Goal: Information Seeking & Learning: Learn about a topic

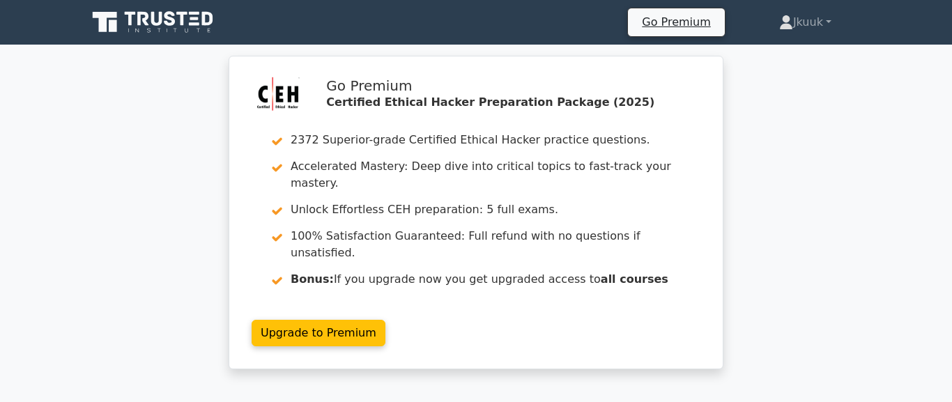
scroll to position [2329, 0]
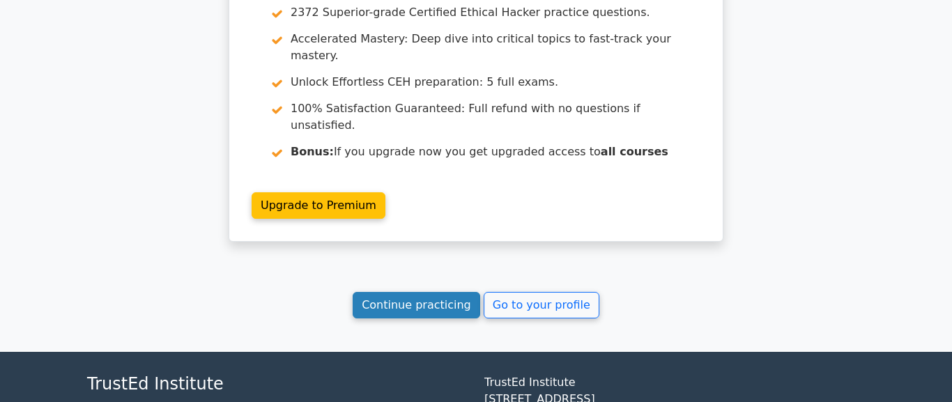
click at [437, 292] on link "Continue practicing" at bounding box center [417, 305] width 128 height 26
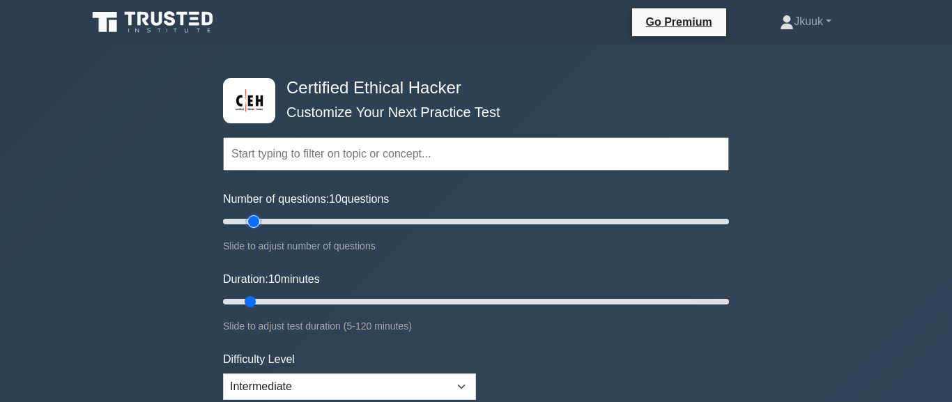
type input "15"
click at [256, 222] on input "Number of questions: 10 questions" at bounding box center [476, 221] width 506 height 17
type input "15"
click at [264, 301] on input "Duration: 10 minutes" at bounding box center [476, 302] width 506 height 17
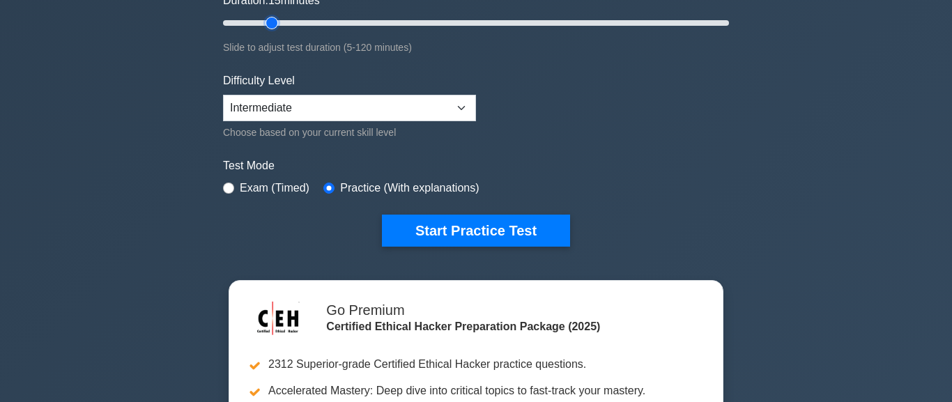
scroll to position [318, 0]
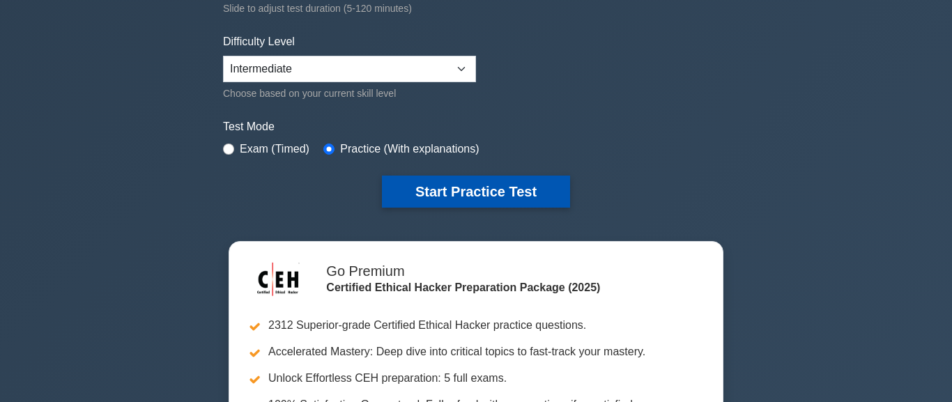
click at [519, 185] on button "Start Practice Test" at bounding box center [476, 192] width 188 height 32
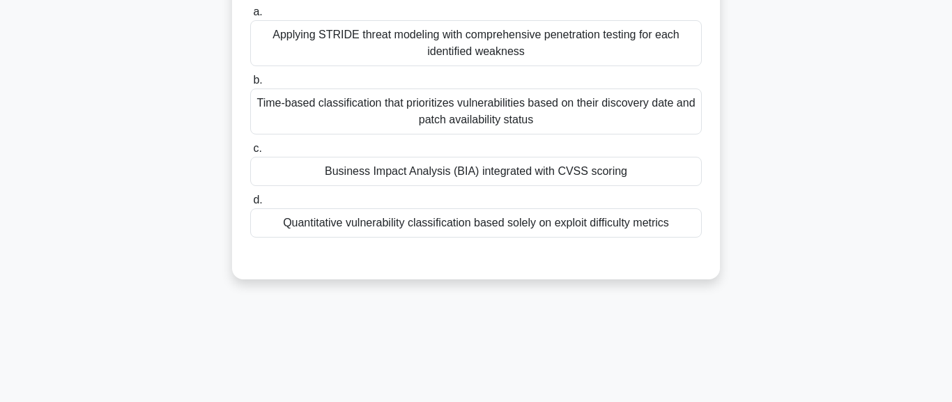
scroll to position [159, 0]
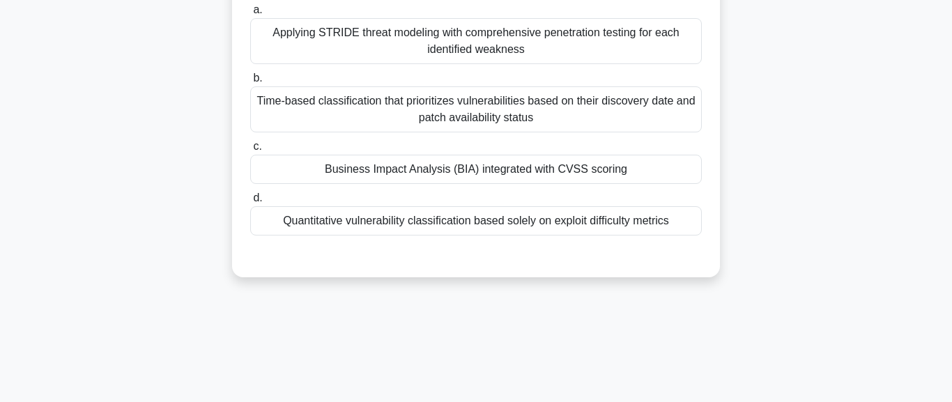
click at [447, 174] on div "Business Impact Analysis (BIA) integrated with CVSS scoring" at bounding box center [476, 169] width 452 height 29
click at [250, 151] on input "c. Business Impact Analysis (BIA) integrated with CVSS scoring" at bounding box center [250, 146] width 0 height 9
radio input "true"
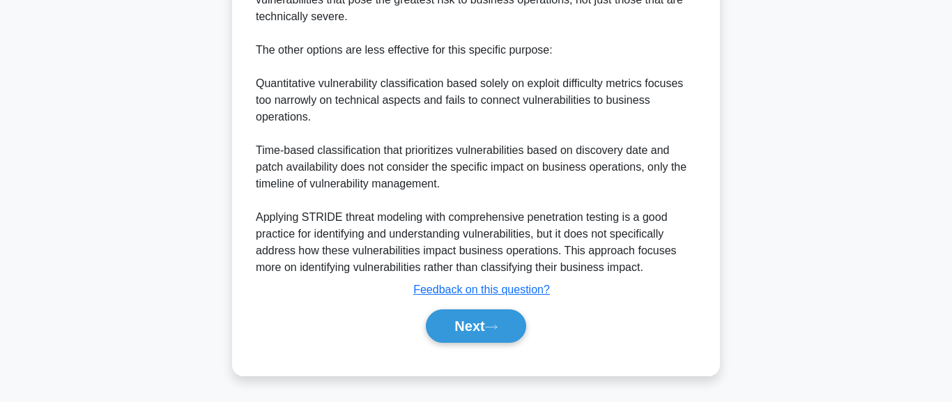
scroll to position [641, 0]
drag, startPoint x: 494, startPoint y: 332, endPoint x: 559, endPoint y: 361, distance: 71.2
click at [522, 322] on button "Next" at bounding box center [476, 326] width 100 height 33
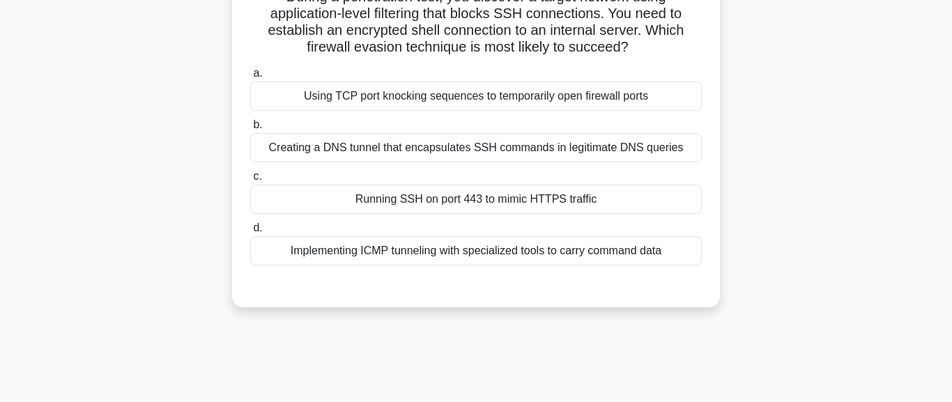
scroll to position [0, 0]
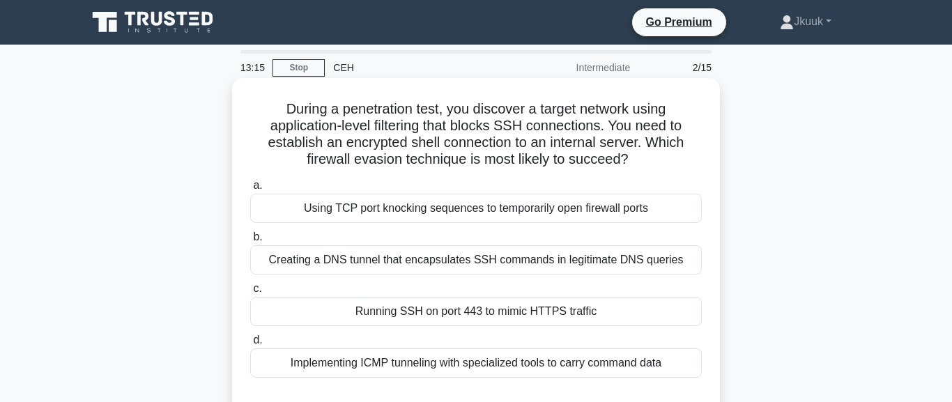
click at [706, 295] on div "a. Using TCP port knocking sequences to temporarily open firewall ports b. Crea…" at bounding box center [476, 277] width 469 height 206
click at [710, 305] on div "c. Running SSH on port 443 to mimic HTTPS traffic" at bounding box center [476, 303] width 469 height 46
click at [711, 294] on div "During a penetration test, you discover a target network using application-leve…" at bounding box center [476, 249] width 477 height 331
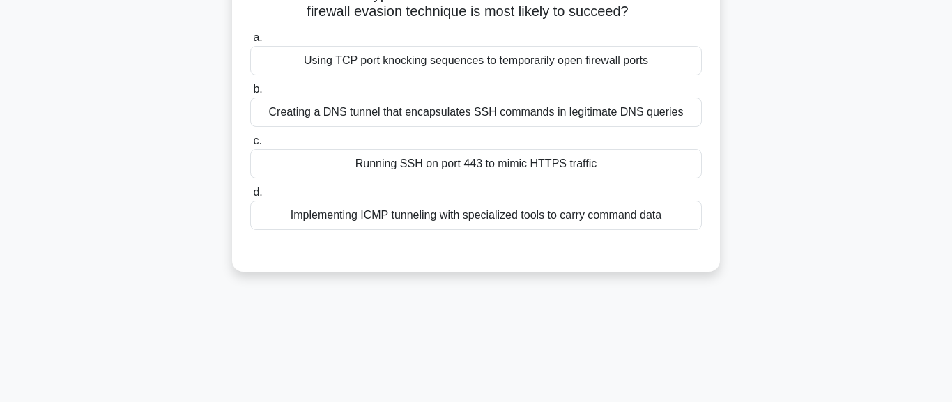
scroll to position [159, 0]
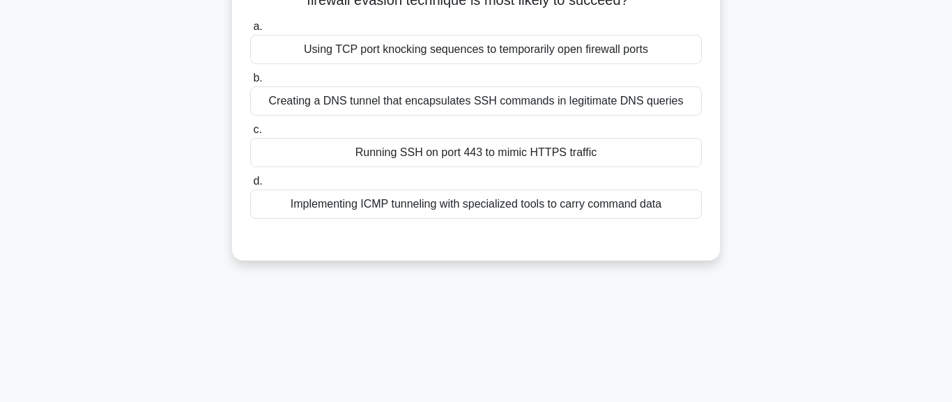
click at [542, 102] on div "Creating a DNS tunnel that encapsulates SSH commands in legitimate DNS queries" at bounding box center [476, 100] width 452 height 29
click at [250, 83] on input "b. Creating a DNS tunnel that encapsulates SSH commands in legitimate DNS queri…" at bounding box center [250, 78] width 0 height 9
radio input "true"
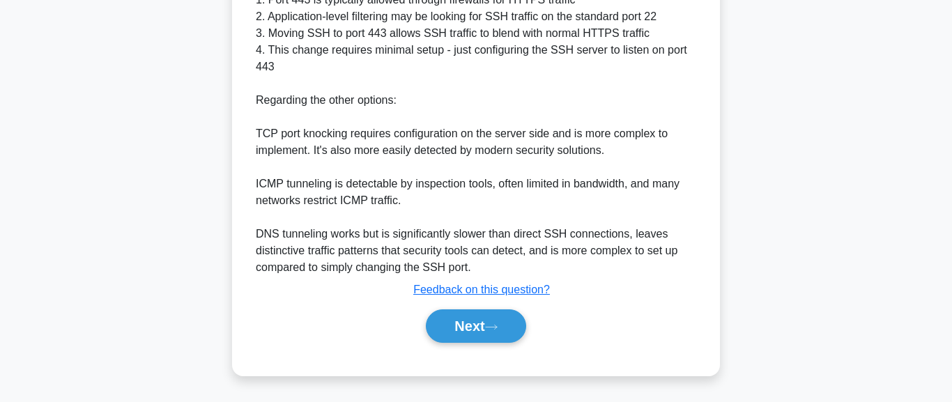
scroll to position [576, 0]
click at [540, 333] on div "Next" at bounding box center [476, 326] width 457 height 33
click at [493, 333] on button "Next" at bounding box center [476, 326] width 100 height 33
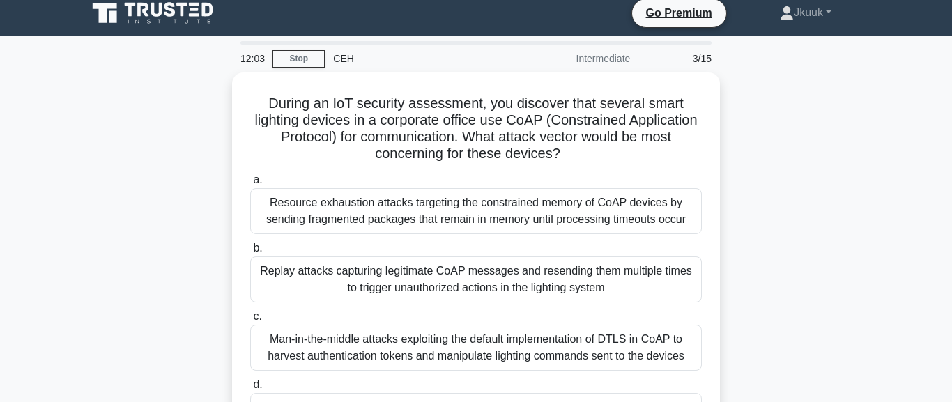
scroll to position [0, 0]
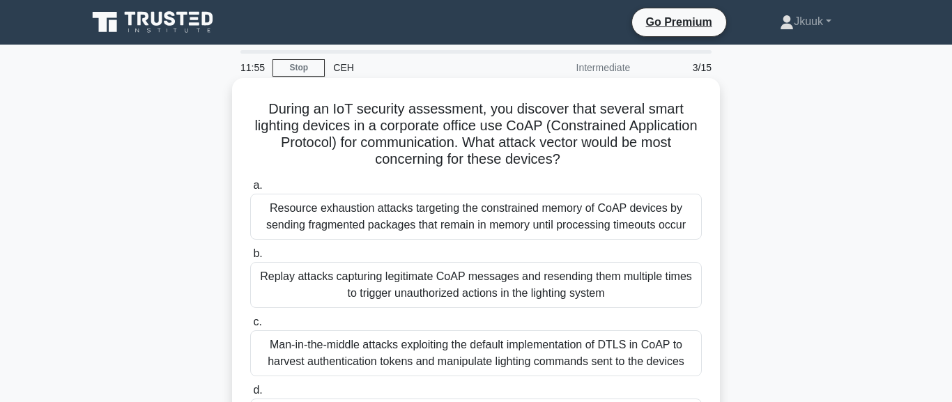
click at [586, 333] on label "c. Man-in-the-middle attacks exploiting the default implementation of DTLS in C…" at bounding box center [476, 345] width 452 height 63
click at [250, 327] on input "c. Man-in-the-middle attacks exploiting the default implementation of DTLS in C…" at bounding box center [250, 322] width 0 height 9
radio input "true"
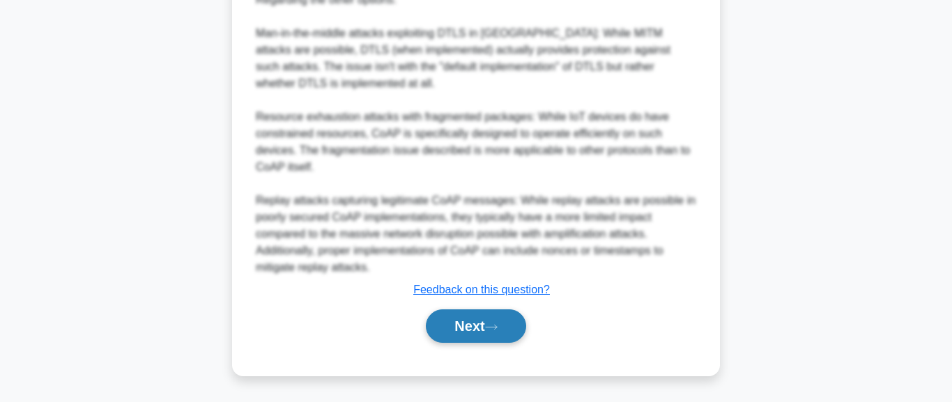
scroll to position [743, 0]
click at [474, 335] on button "Next" at bounding box center [476, 326] width 100 height 33
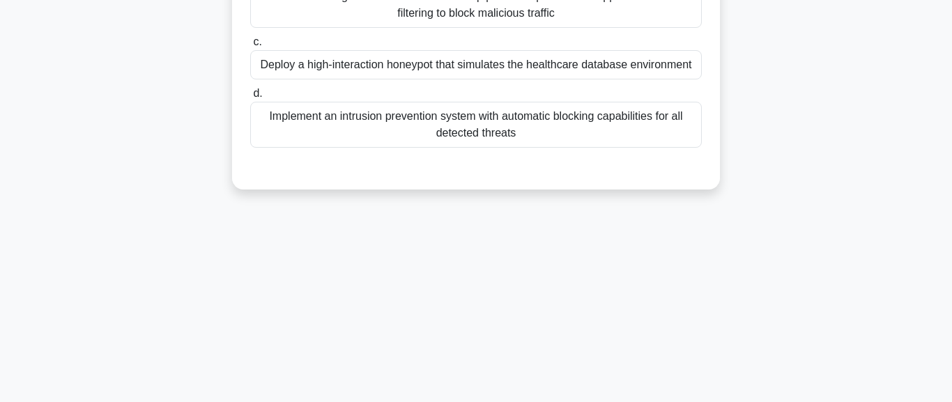
scroll to position [0, 0]
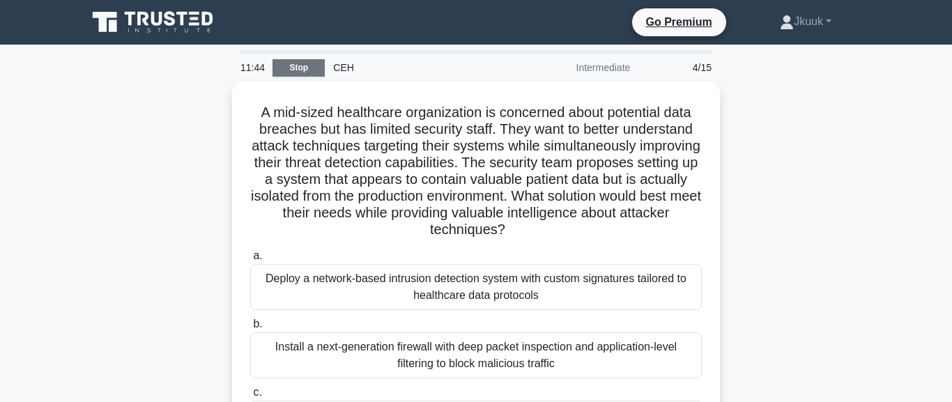
click at [312, 66] on link "Stop" at bounding box center [299, 67] width 52 height 17
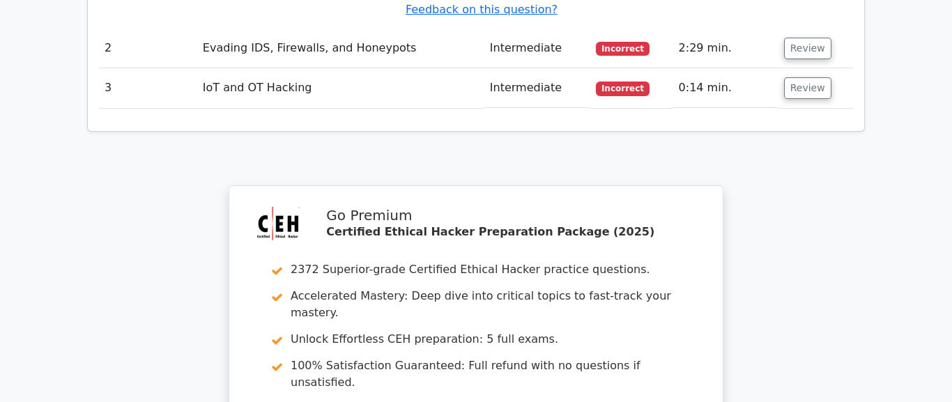
scroll to position [1987, 0]
